Goal: Find specific page/section: Find specific page/section

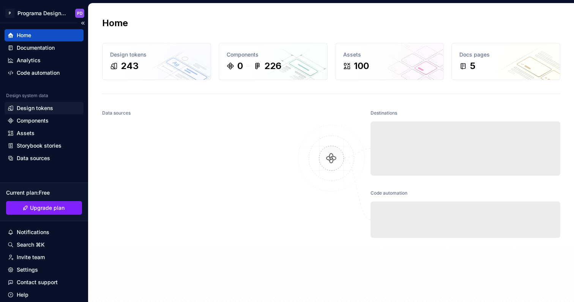
click at [47, 107] on div "Design tokens" at bounding box center [35, 108] width 36 height 8
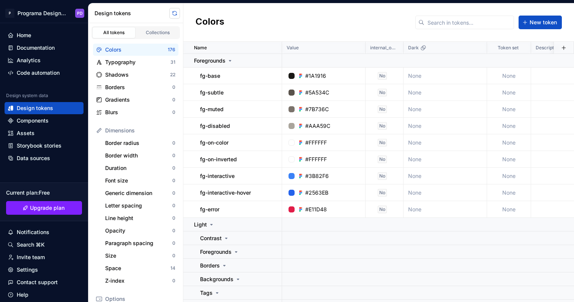
click at [175, 12] on button "button" at bounding box center [174, 13] width 11 height 11
click at [176, 12] on button "button" at bounding box center [174, 13] width 11 height 11
